Goal: Transaction & Acquisition: Purchase product/service

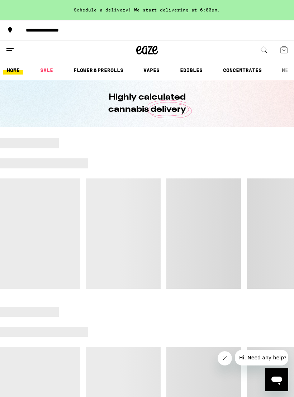
click at [15, 50] on button at bounding box center [10, 50] width 20 height 20
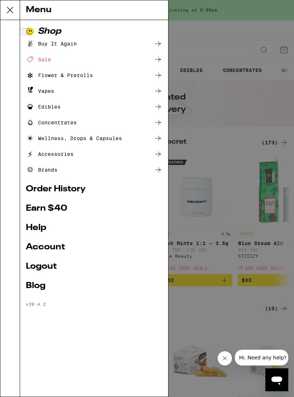
click at [80, 190] on link "Order History" at bounding box center [94, 189] width 136 height 9
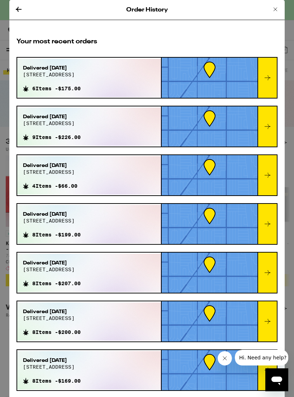
click at [274, 8] on icon at bounding box center [275, 9] width 9 height 9
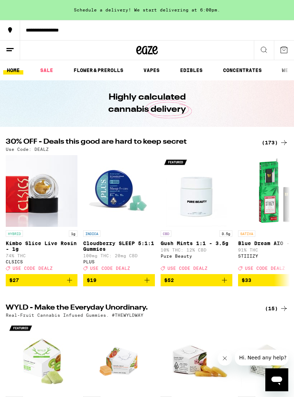
click at [52, 70] on link "SALE" at bounding box center [47, 70] width 20 height 9
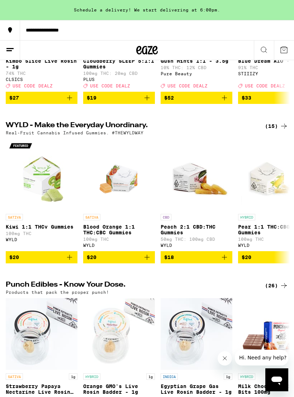
scroll to position [238, 0]
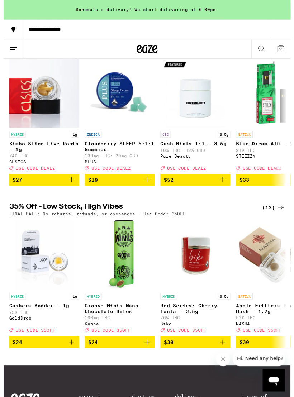
scroll to position [92, 0]
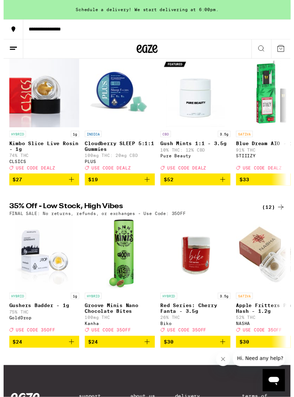
click at [280, 216] on icon at bounding box center [283, 212] width 9 height 9
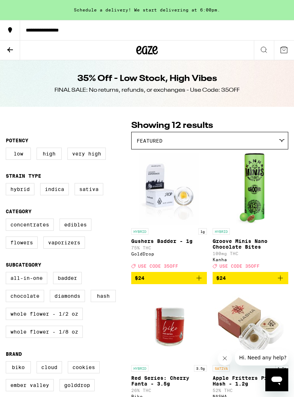
click at [11, 47] on icon at bounding box center [10, 49] width 9 height 9
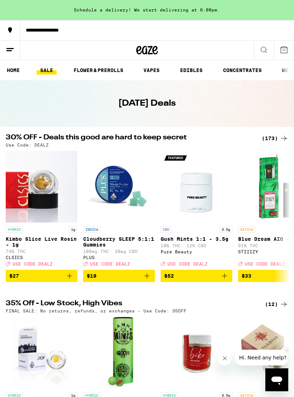
click at [153, 69] on link "VAPES" at bounding box center [151, 70] width 23 height 9
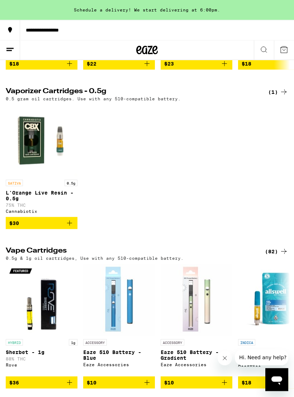
scroll to position [206, 0]
click at [272, 255] on div "(82)" at bounding box center [276, 251] width 23 height 9
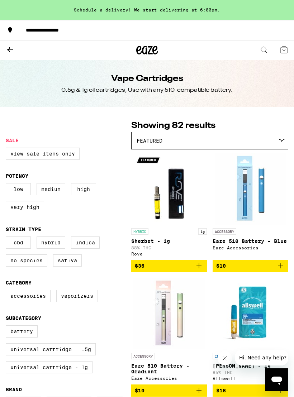
click at [81, 302] on label "Vaporizers" at bounding box center [77, 296] width 42 height 12
click at [8, 291] on input "Vaporizers" at bounding box center [7, 291] width 0 height 0
checkbox input "true"
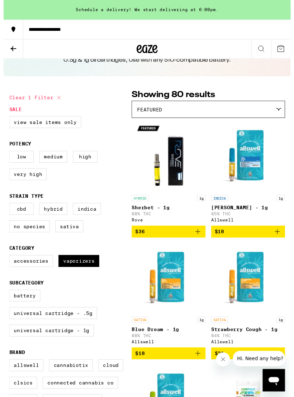
scroll to position [28, 0]
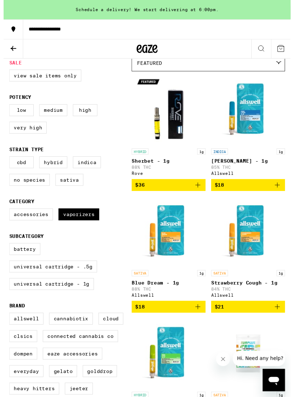
click at [199, 317] on icon "Add to bag" at bounding box center [198, 314] width 5 height 5
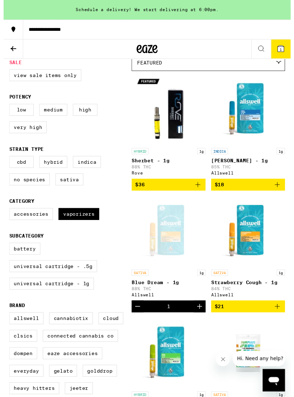
click at [198, 318] on icon "Increment" at bounding box center [200, 314] width 9 height 9
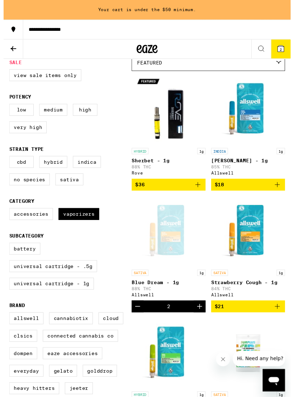
click at [198, 318] on icon "Increment" at bounding box center [200, 314] width 9 height 9
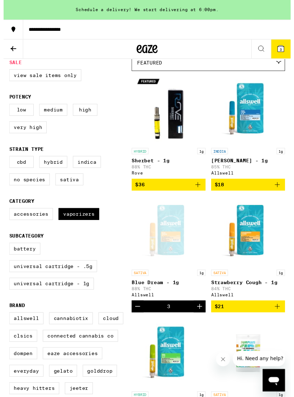
click at [196, 318] on icon "Increment" at bounding box center [200, 314] width 9 height 9
click at [199, 318] on icon "Increment" at bounding box center [200, 314] width 9 height 9
click at [284, 48] on icon at bounding box center [284, 50] width 6 height 6
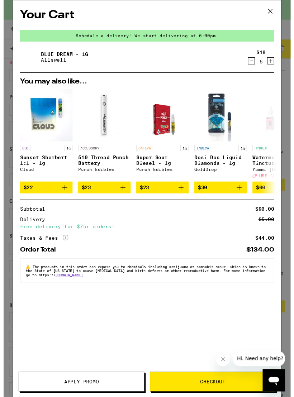
click at [273, 9] on icon at bounding box center [273, 11] width 11 height 11
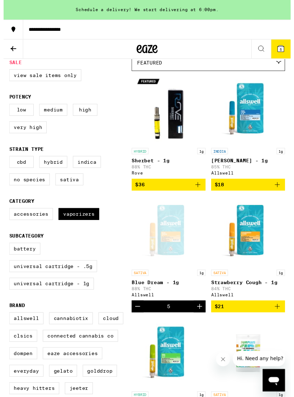
click at [14, 44] on button at bounding box center [10, 50] width 20 height 20
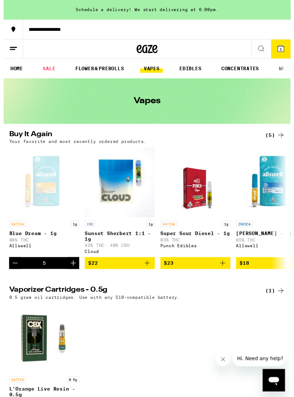
click at [196, 67] on link "EDIBLES" at bounding box center [191, 70] width 30 height 9
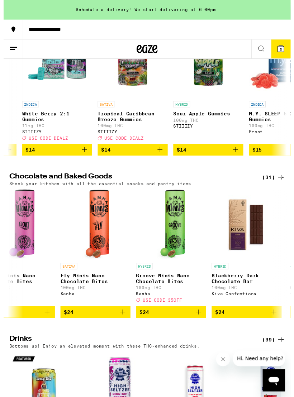
scroll to position [0, 1651]
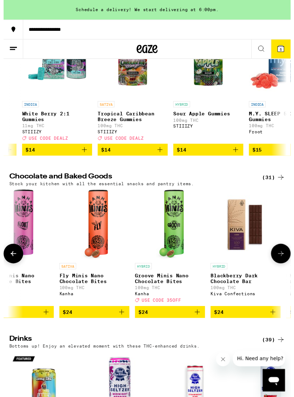
click at [173, 291] on p "Groove Minis Nano Chocolate Bites" at bounding box center [170, 284] width 72 height 11
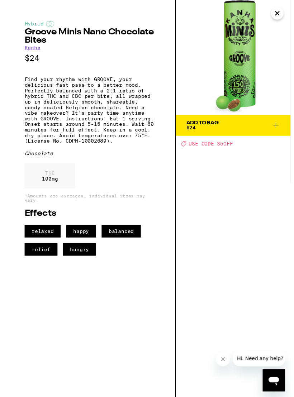
click at [279, 127] on icon at bounding box center [278, 128] width 9 height 9
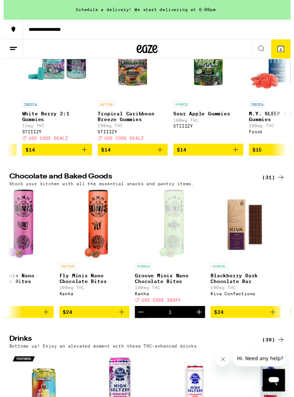
click at [284, 50] on span "6" at bounding box center [284, 50] width 2 height 4
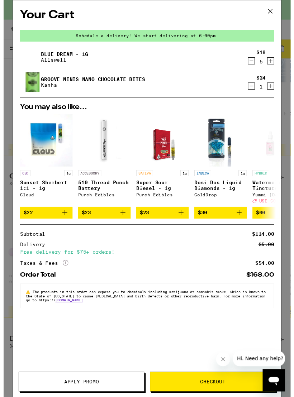
click at [80, 392] on span "Apply Promo" at bounding box center [79, 390] width 35 height 5
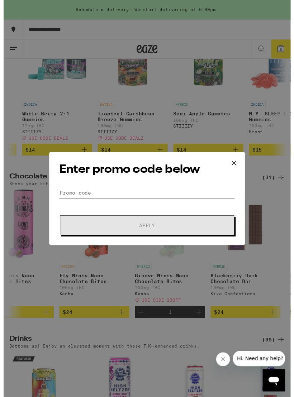
click at [72, 197] on input "Promo Code" at bounding box center [147, 197] width 180 height 11
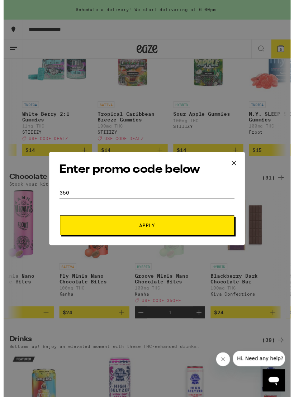
type input "350"
click at [159, 231] on span "Apply" at bounding box center [146, 230] width 129 height 5
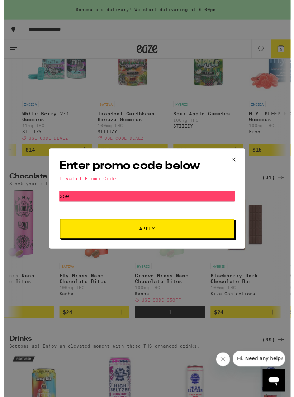
click at [239, 160] on icon at bounding box center [235, 163] width 11 height 11
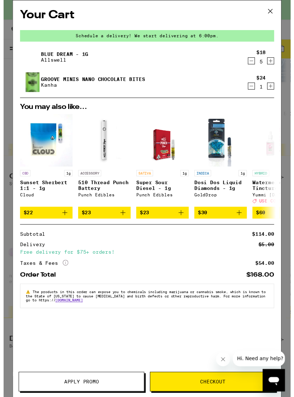
click at [87, 80] on link "Groove Minis Nano Chocolate Bites" at bounding box center [91, 81] width 106 height 6
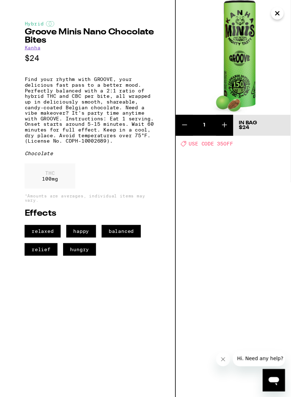
click at [281, 15] on icon "Close" at bounding box center [280, 13] width 9 height 11
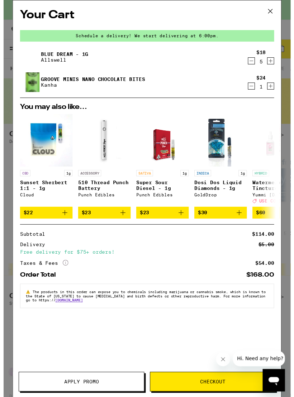
click at [75, 388] on span "Apply Promo" at bounding box center [79, 390] width 35 height 5
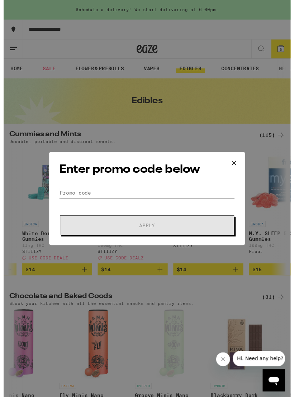
click at [71, 195] on input "Promo Code" at bounding box center [147, 197] width 180 height 11
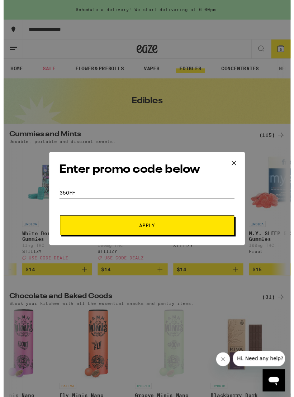
type input "35off"
click at [150, 229] on span "Apply" at bounding box center [147, 230] width 16 height 5
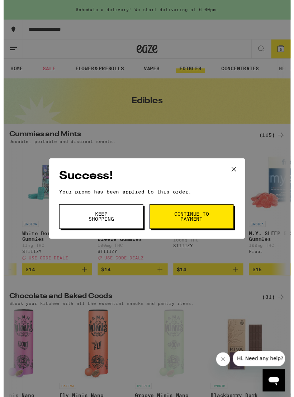
click at [201, 221] on span "Continue to payment" at bounding box center [192, 222] width 37 height 10
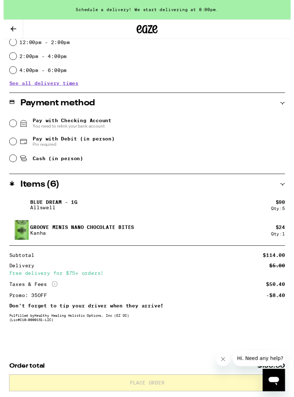
scroll to position [249, 0]
click at [222, 359] on icon "Close message from company" at bounding box center [223, 359] width 6 height 6
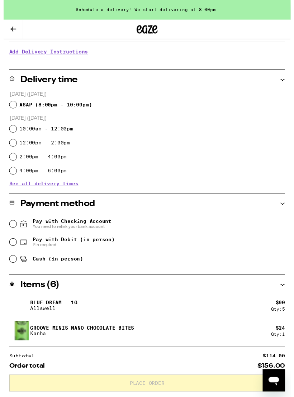
scroll to position [142, 0]
click at [16, 245] on icon at bounding box center [20, 248] width 9 height 9
click at [13, 245] on input "Pay with Debit (in person) Pin required" at bounding box center [9, 247] width 7 height 7
radio input "true"
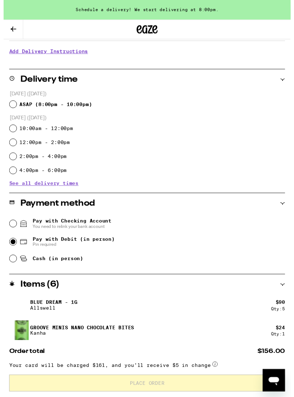
click at [16, 106] on span "ASAP ( 8:00pm - 10:00pm )" at bounding box center [53, 107] width 74 height 6
click at [13, 106] on input "ASAP ( 8:00pm - 10:00pm )" at bounding box center [9, 106] width 7 height 7
radio input "true"
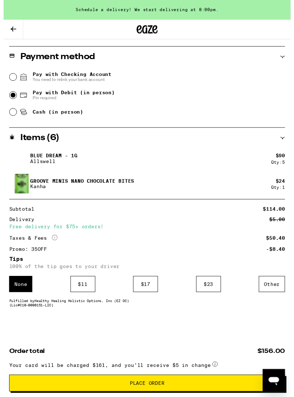
scroll to position [298, 0]
click at [146, 291] on div "$ 17" at bounding box center [145, 291] width 25 height 16
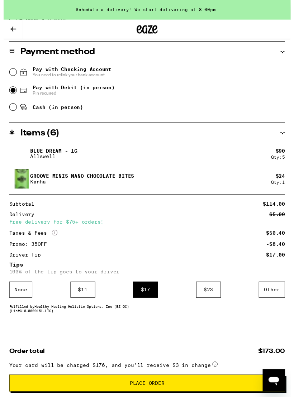
click at [54, 237] on icon "More Info" at bounding box center [52, 238] width 6 height 6
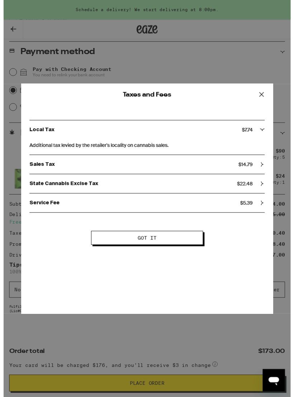
click at [265, 96] on icon at bounding box center [264, 96] width 11 height 11
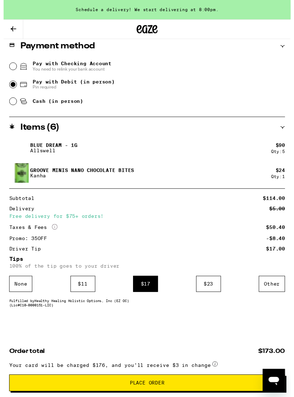
scroll to position [308, 0]
click at [147, 390] on span "Place Order" at bounding box center [146, 392] width 35 height 5
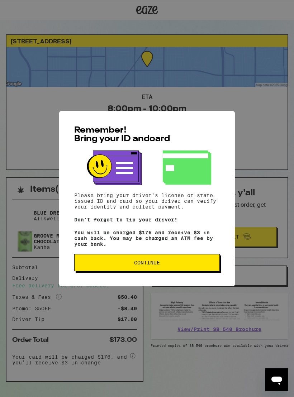
click at [153, 263] on span "Continue" at bounding box center [147, 262] width 26 height 5
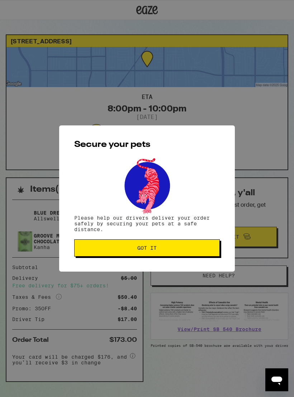
click at [170, 249] on span "Got it" at bounding box center [146, 247] width 133 height 5
